Goal: Task Accomplishment & Management: Manage account settings

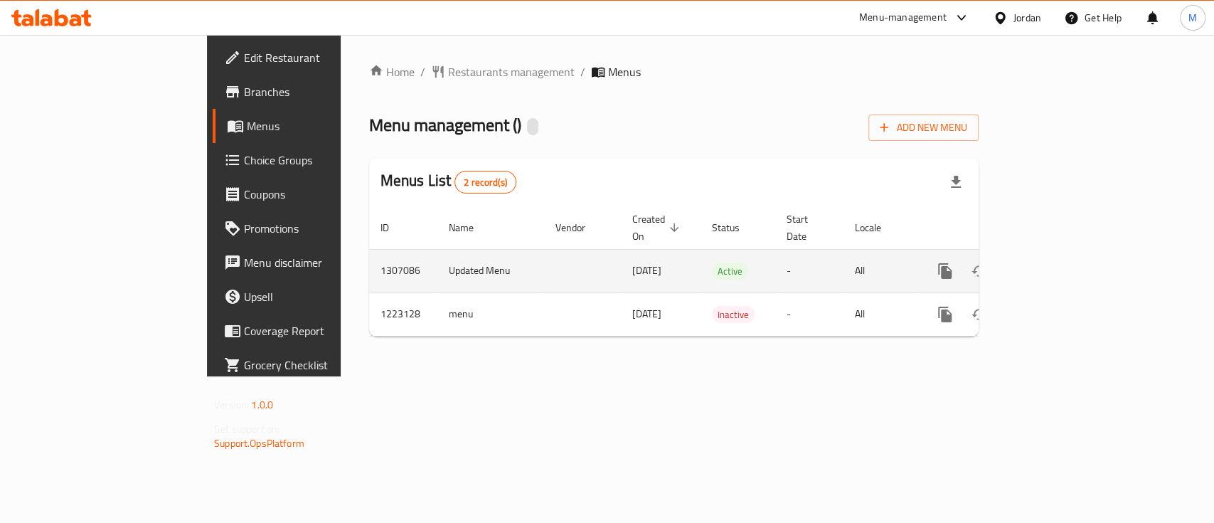
click at [1056, 263] on icon "enhanced table" at bounding box center [1047, 271] width 17 height 17
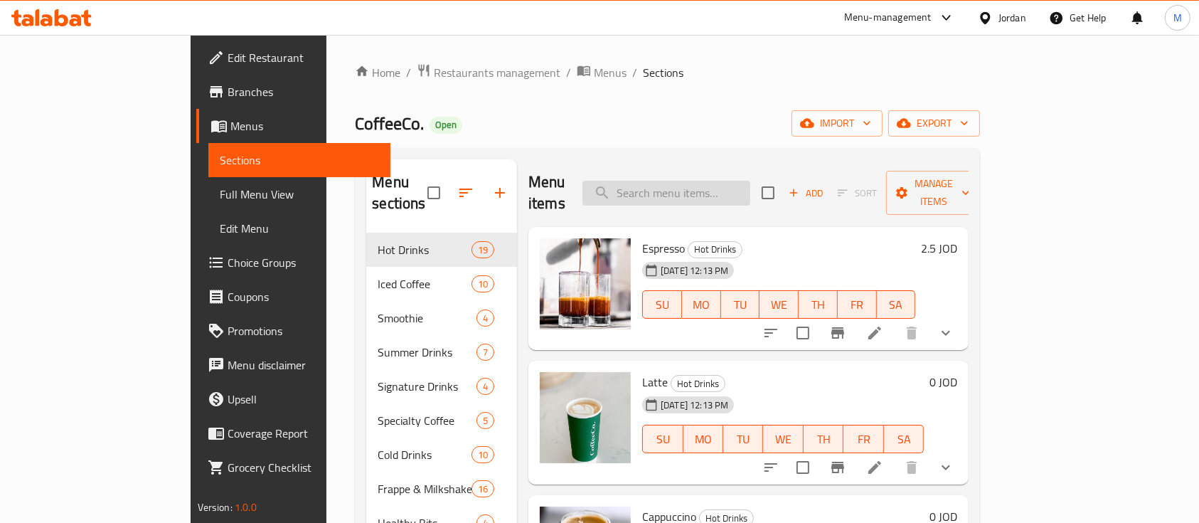
click at [710, 191] on input "search" at bounding box center [667, 193] width 168 height 25
paste input "Iec Matcha blueberry"
type input "Iec Matcha blueberry"
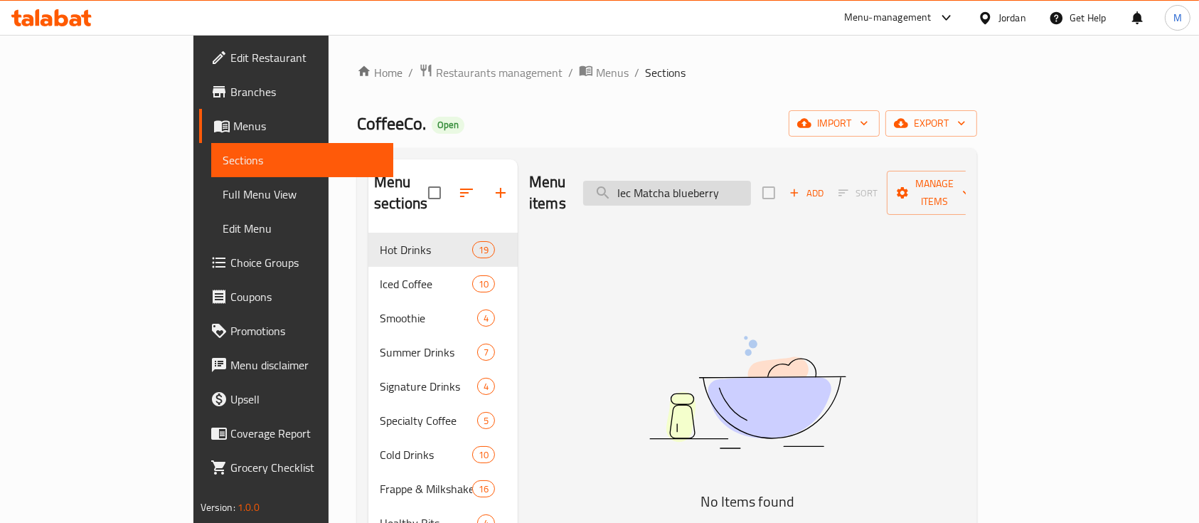
click at [719, 184] on input "Iec Matcha blueberry" at bounding box center [667, 193] width 168 height 25
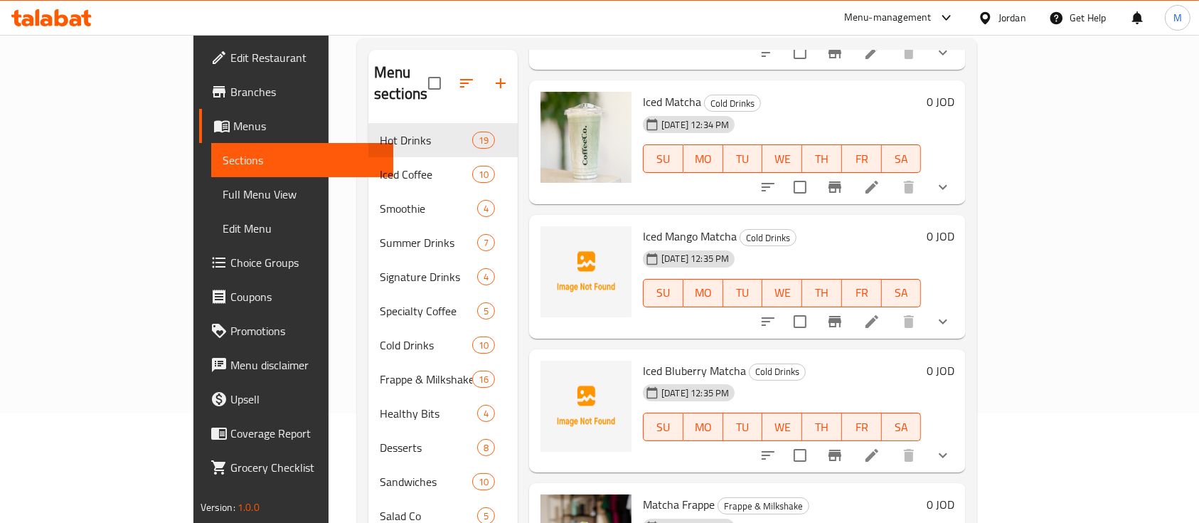
scroll to position [189, 0]
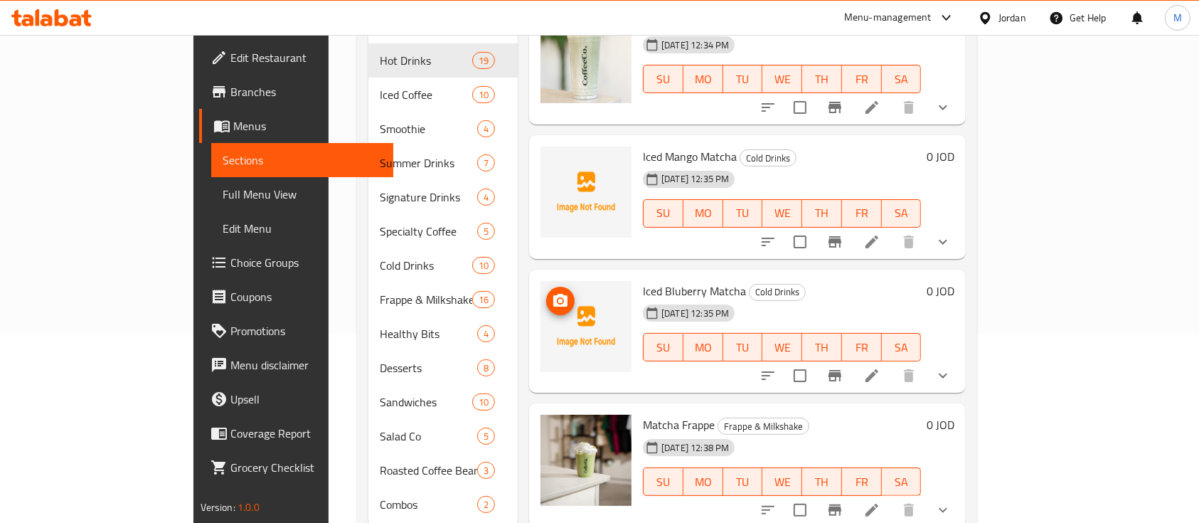
click at [552, 292] on icon "upload picture" at bounding box center [560, 300] width 17 height 17
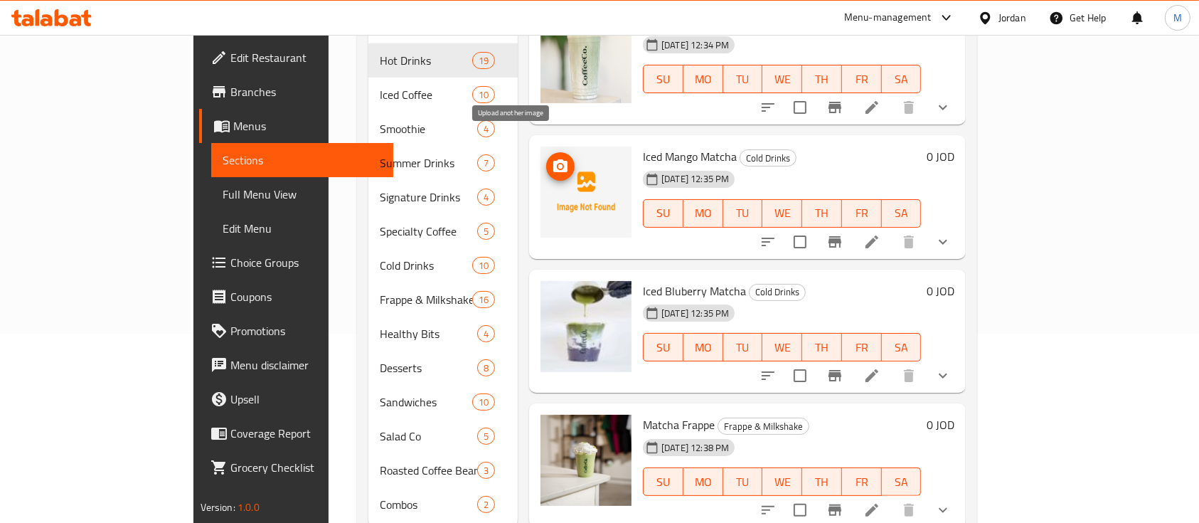
click at [546, 152] on button "upload picture" at bounding box center [560, 166] width 28 height 28
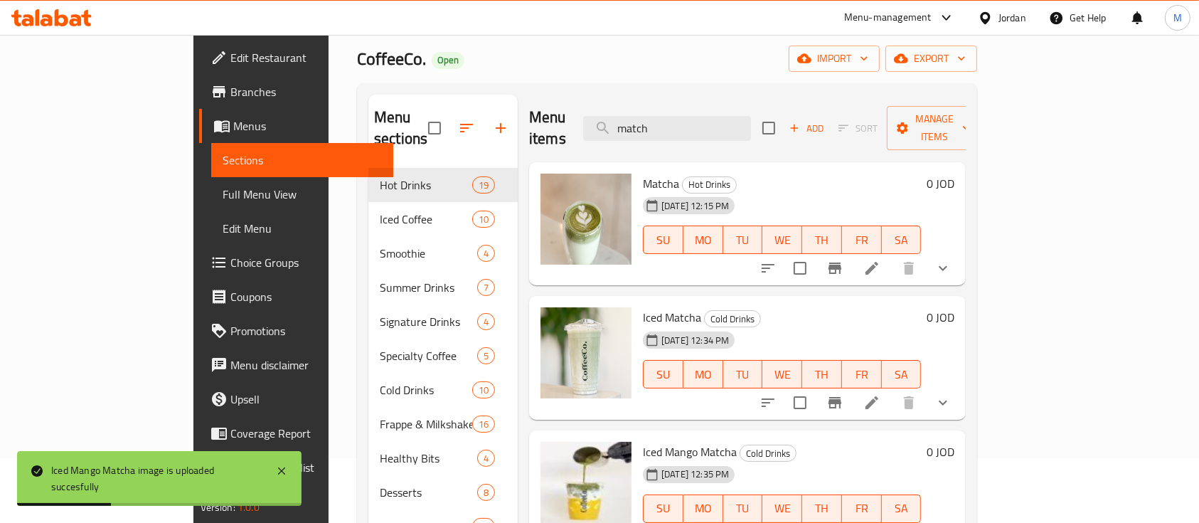
scroll to position [0, 0]
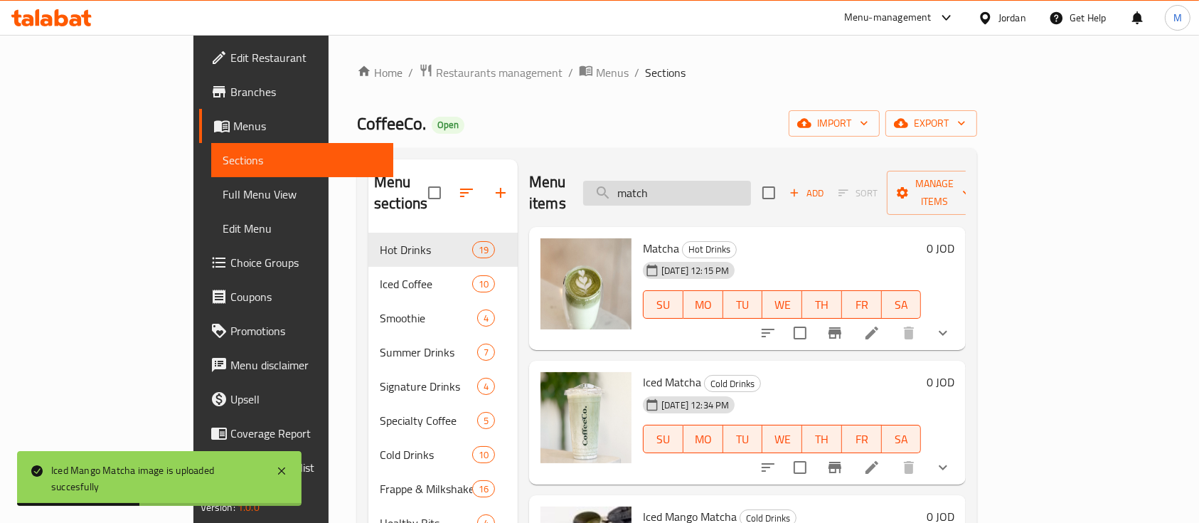
click at [674, 189] on input "match" at bounding box center [667, 193] width 168 height 25
click at [690, 186] on input "match" at bounding box center [667, 193] width 168 height 25
paste input "Honey Mustard Salad"
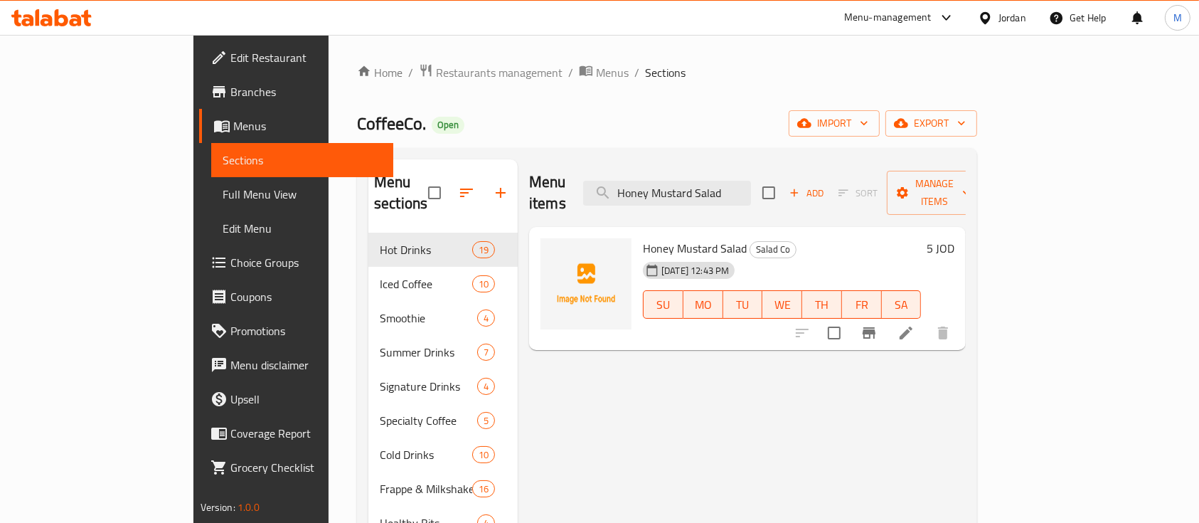
type input "Honey Mustard Salad"
click at [553, 251] on icon "upload picture" at bounding box center [560, 257] width 14 height 13
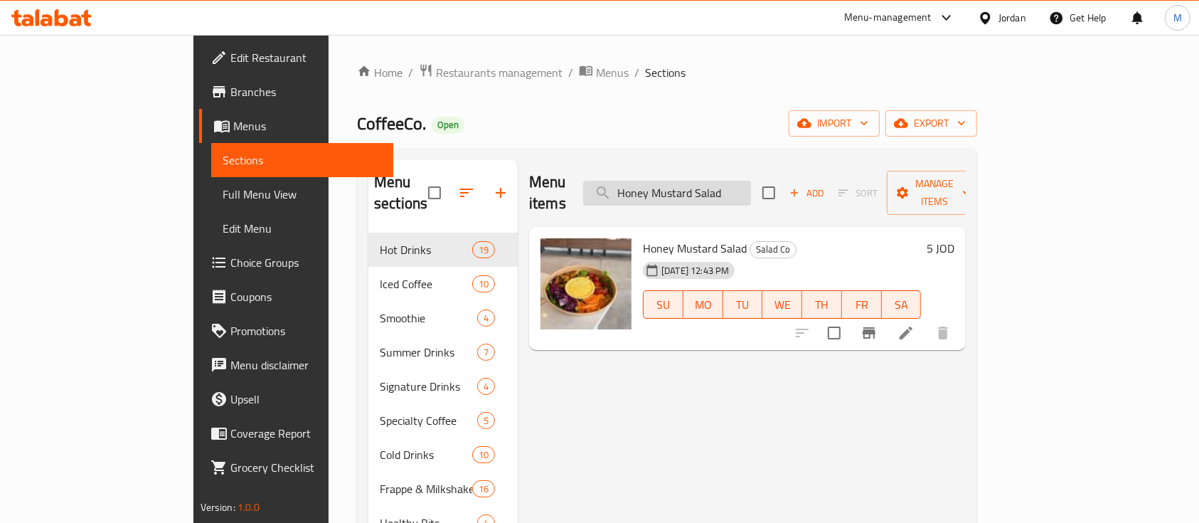
click at [718, 181] on input "Honey Mustard Salad" at bounding box center [667, 193] width 168 height 25
click at [719, 181] on input "Honey Mustard Salad" at bounding box center [667, 193] width 168 height 25
paste input "Chicken Pesto Multigrain"
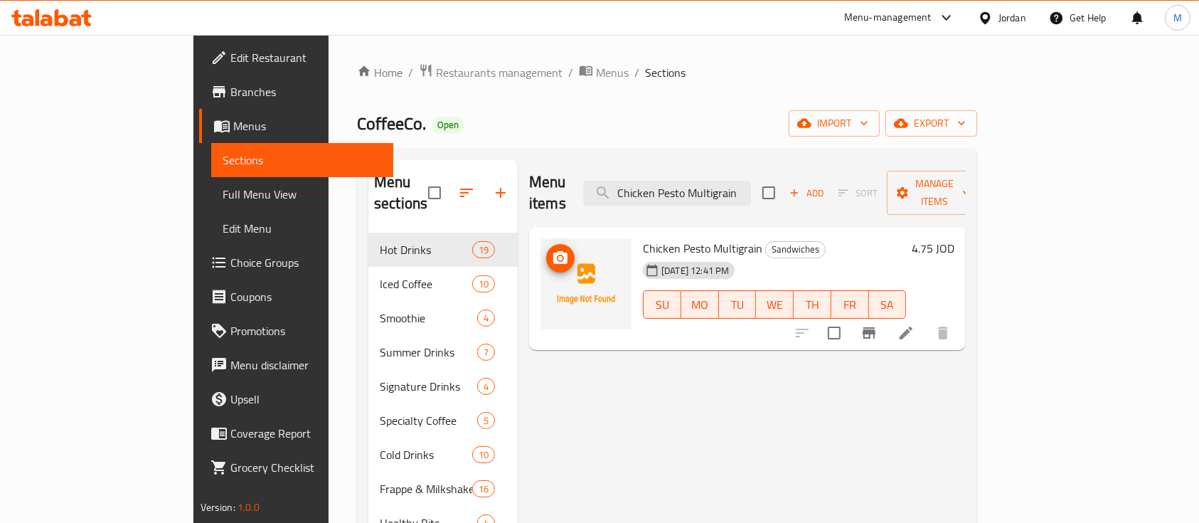
type input "Chicken Pesto Multigrain"
click at [546, 244] on button "upload picture" at bounding box center [560, 258] width 28 height 28
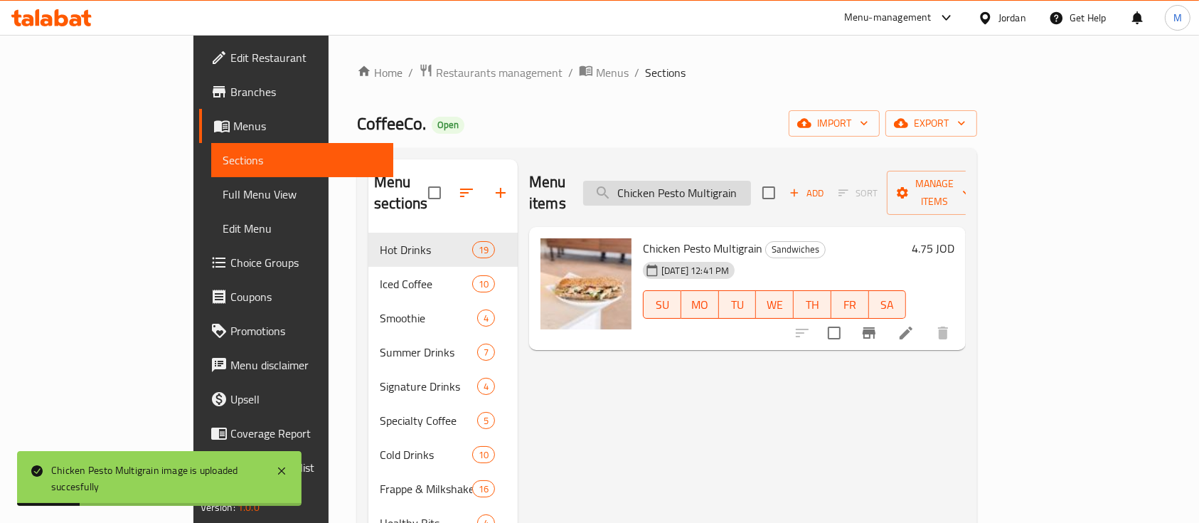
click at [727, 187] on input "Chicken Pesto Multigrain" at bounding box center [667, 193] width 168 height 25
click at [727, 186] on input "Chicken Pesto Multigrain" at bounding box center [667, 193] width 168 height 25
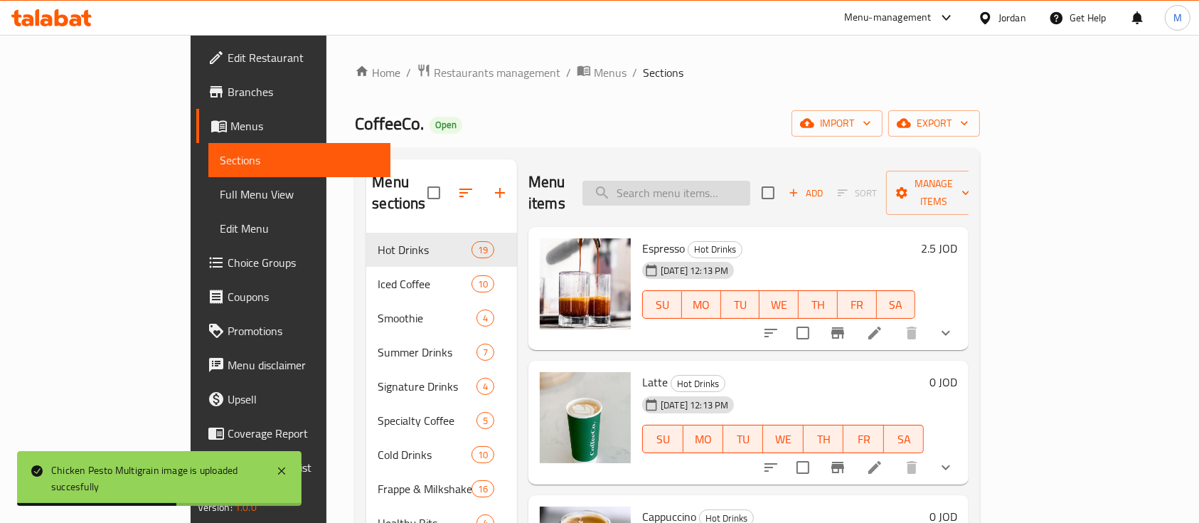
paste input "Chicken Caesar Multigrain"
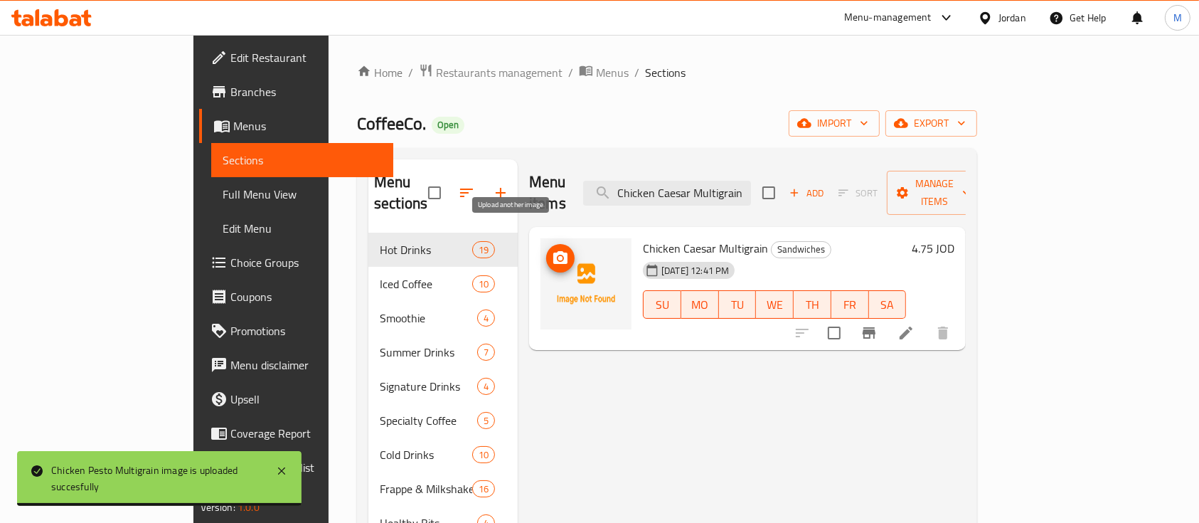
type input "Chicken Caesar Multigrain"
click at [553, 251] on icon "upload picture" at bounding box center [560, 257] width 14 height 13
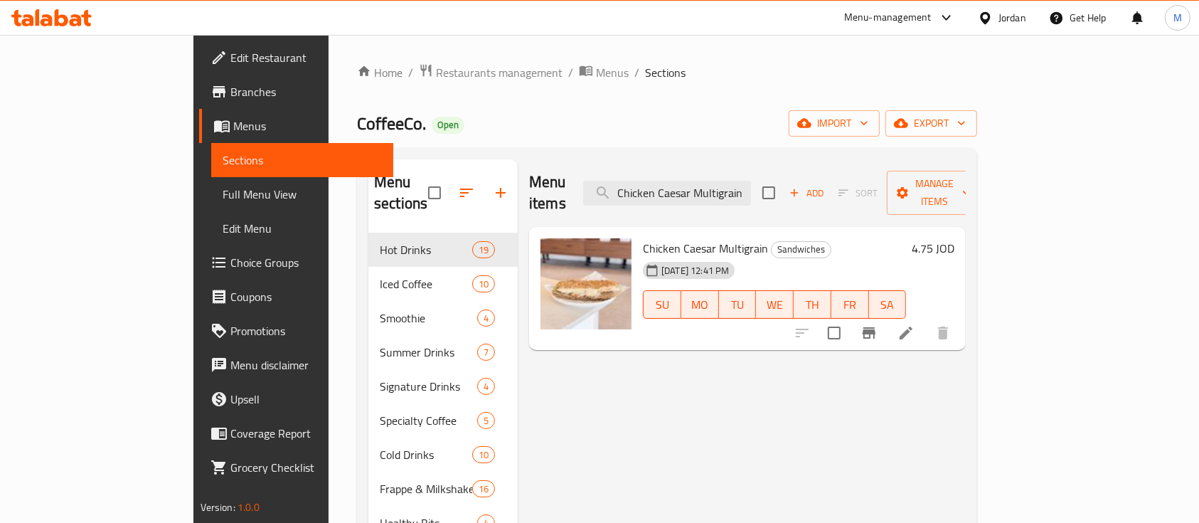
click at [935, 14] on div at bounding box center [943, 17] width 23 height 17
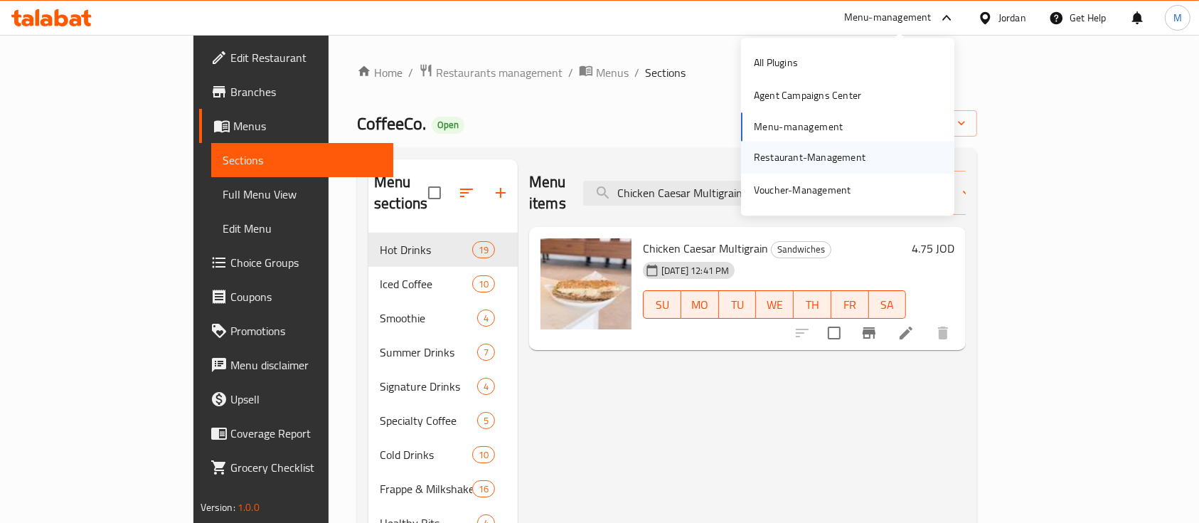
click at [834, 154] on div "Restaurant-Management" at bounding box center [810, 157] width 112 height 16
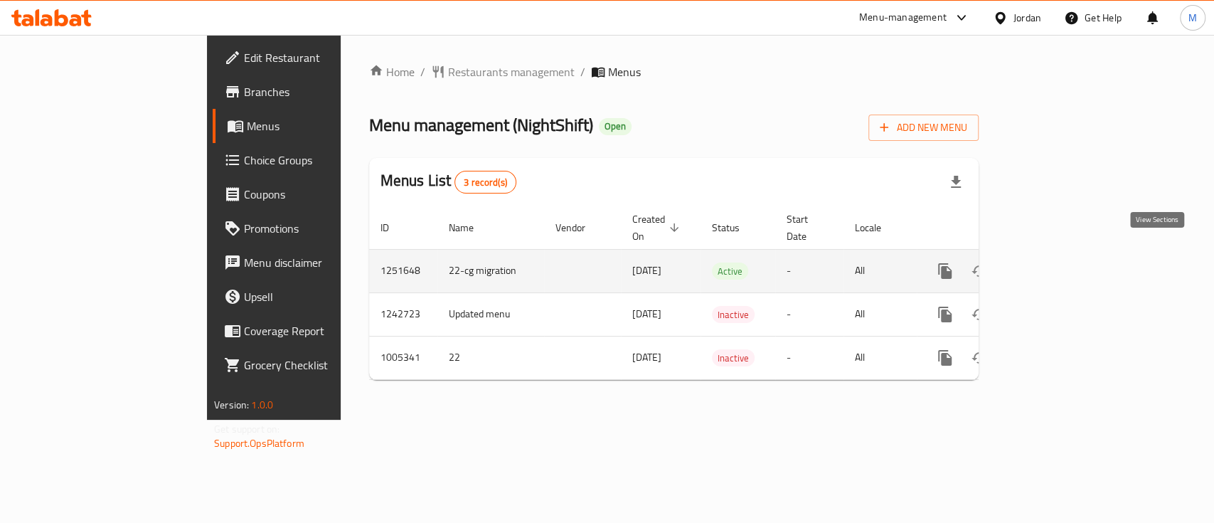
click at [1056, 263] on icon "enhanced table" at bounding box center [1047, 271] width 17 height 17
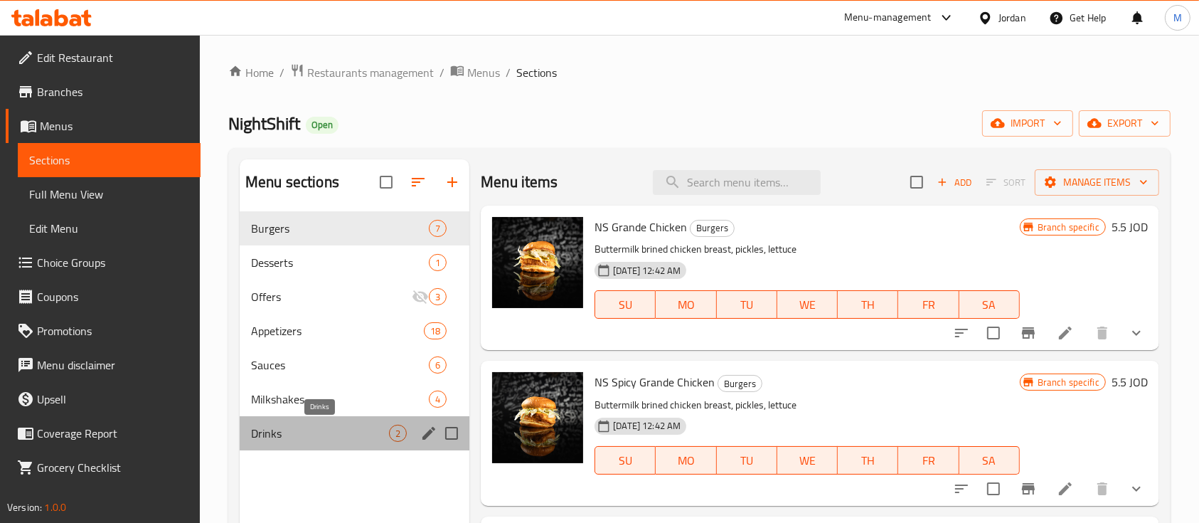
click at [324, 437] on span "Drinks" at bounding box center [320, 433] width 138 height 17
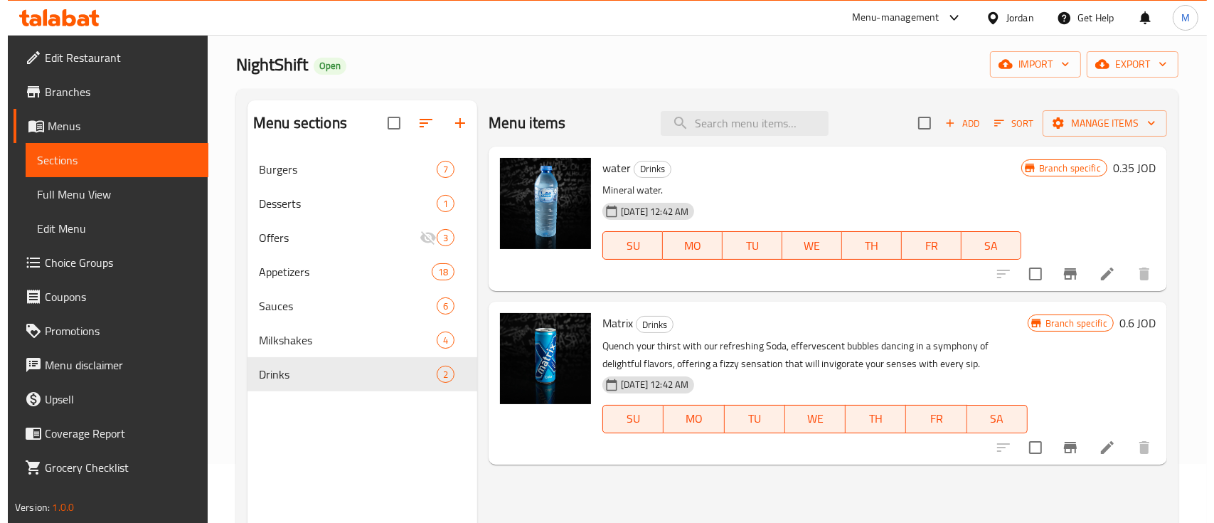
scroll to position [95, 0]
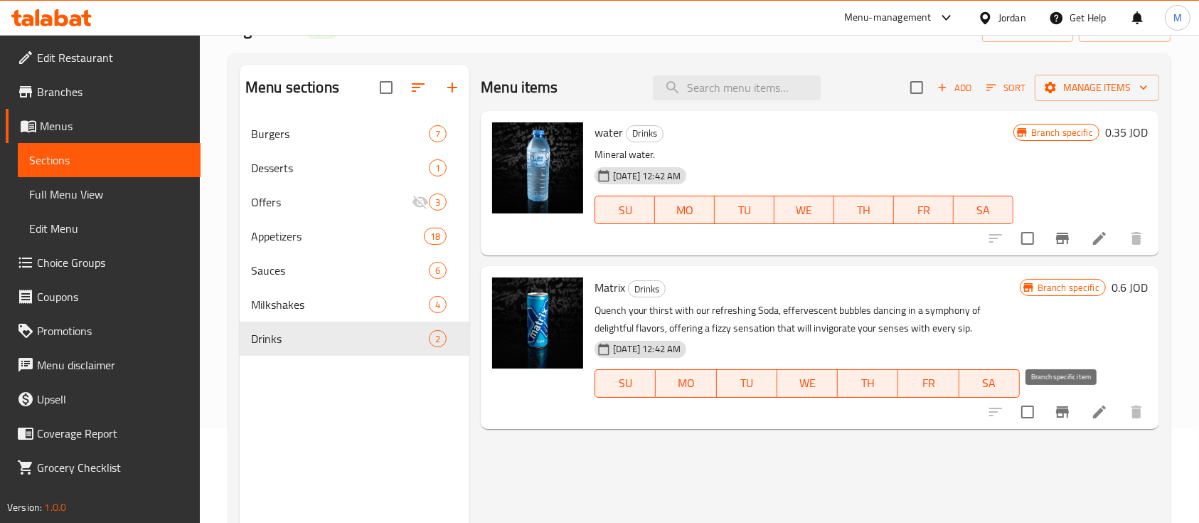
click at [1068, 418] on icon "Branch-specific-item" at bounding box center [1062, 411] width 17 height 17
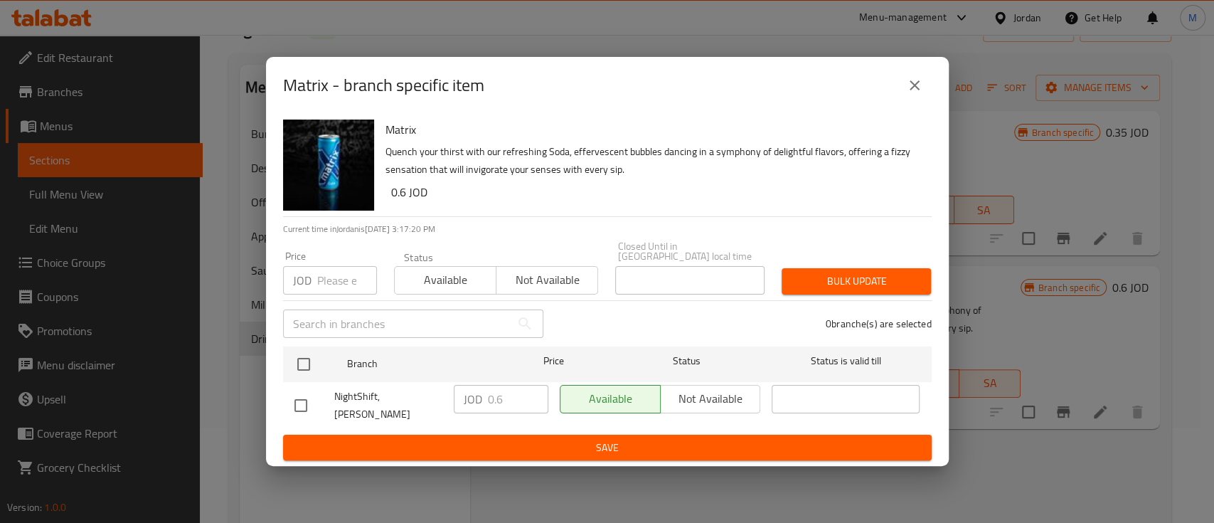
click at [295, 405] on input "checkbox" at bounding box center [301, 406] width 30 height 30
checkbox input "true"
click at [533, 401] on input "-0.4" at bounding box center [518, 399] width 60 height 28
click at [531, 387] on input "0.6" at bounding box center [518, 399] width 60 height 28
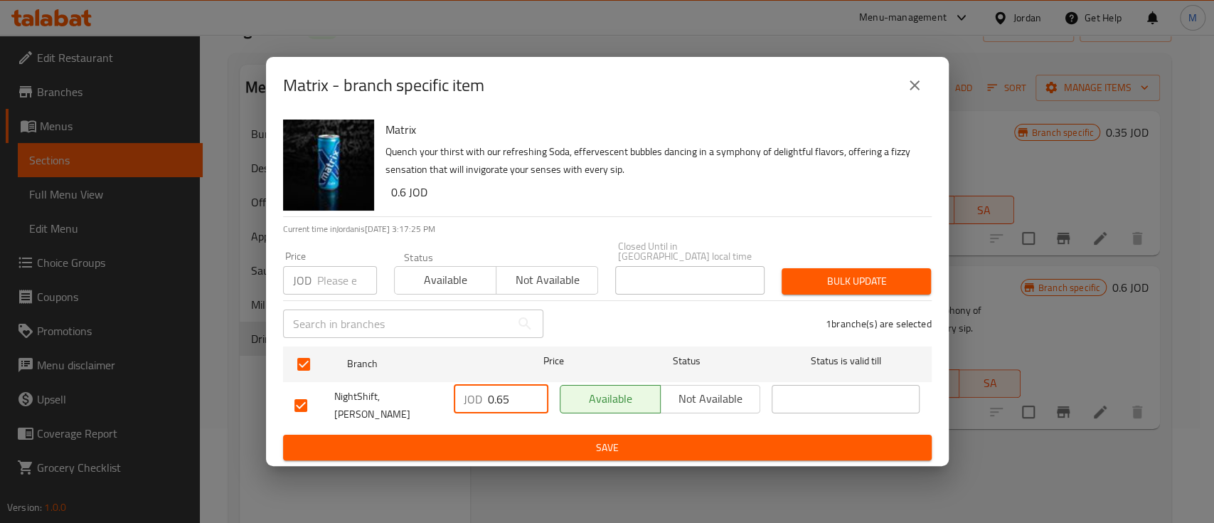
type input "0.65"
click at [534, 447] on span "Save" at bounding box center [608, 448] width 626 height 18
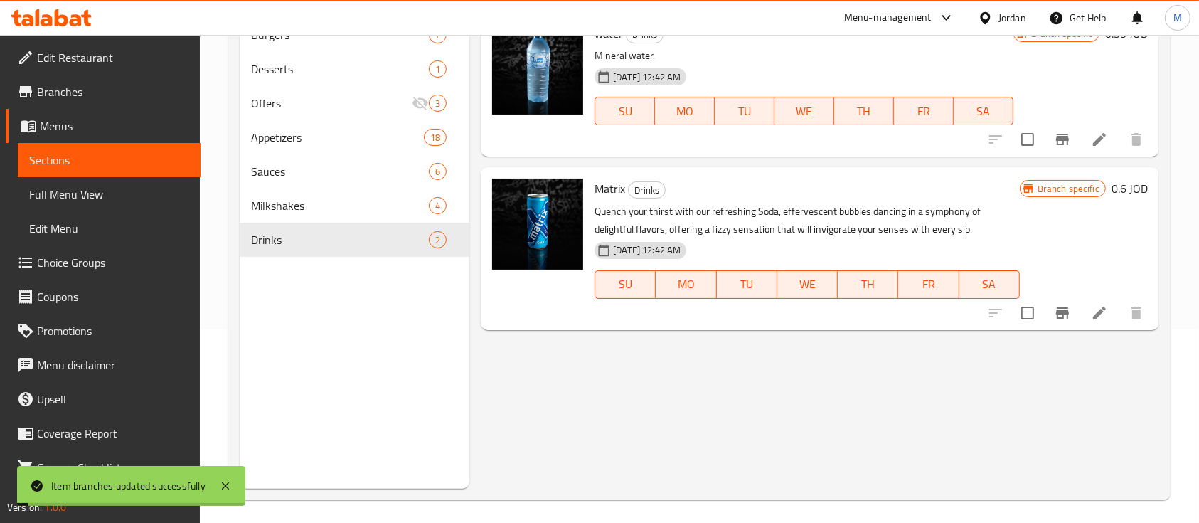
scroll to position [199, 0]
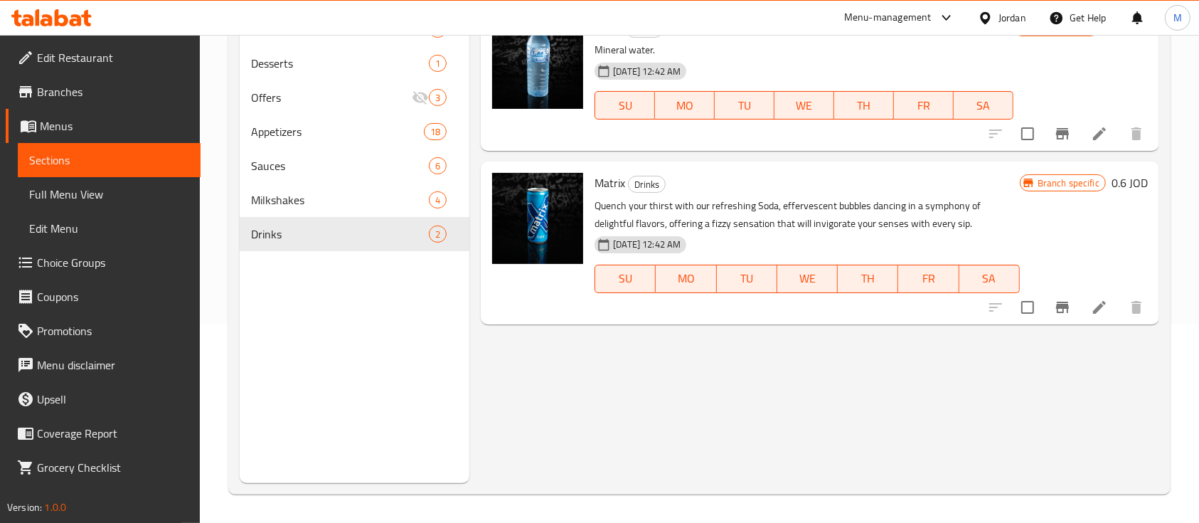
click at [916, 9] on div "Menu-management" at bounding box center [888, 17] width 88 height 17
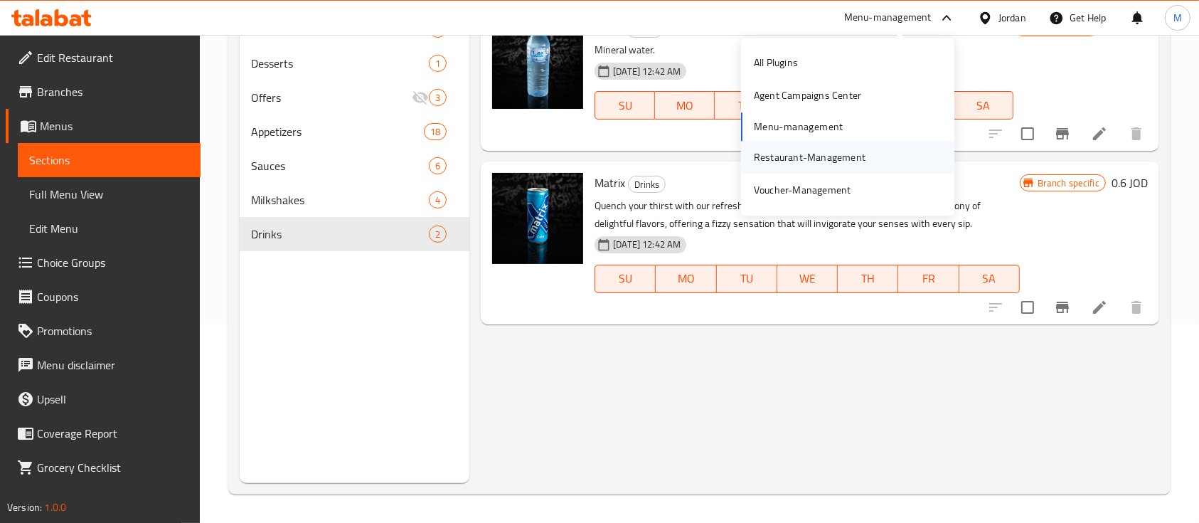
click at [783, 156] on div "Restaurant-Management" at bounding box center [810, 157] width 112 height 16
